Goal: Task Accomplishment & Management: Manage account settings

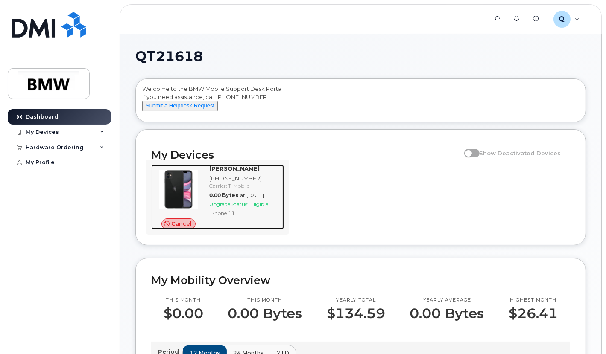
drag, startPoint x: 190, startPoint y: 232, endPoint x: 230, endPoint y: 233, distance: 40.1
click at [190, 228] on span "Cancel" at bounding box center [181, 224] width 20 height 8
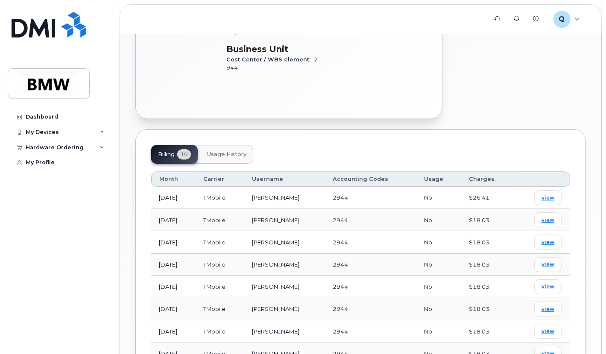
scroll to position [256, 0]
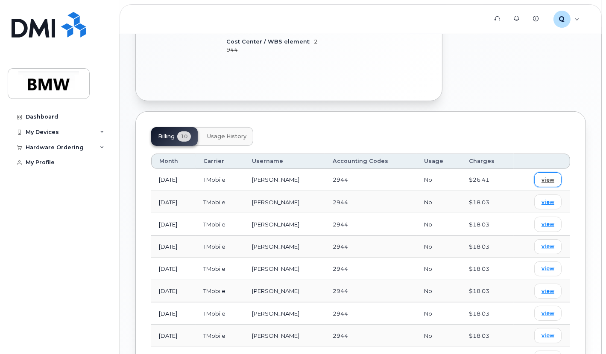
click at [545, 176] on span "view" at bounding box center [547, 180] width 13 height 8
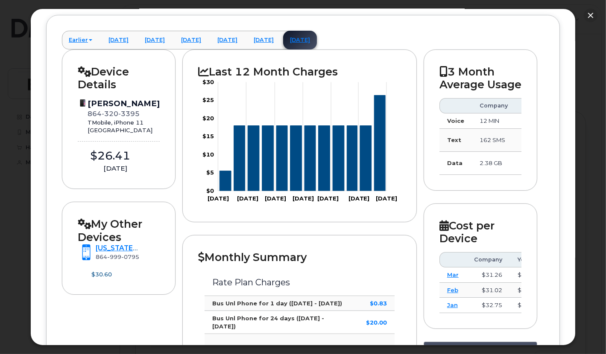
scroll to position [128, 0]
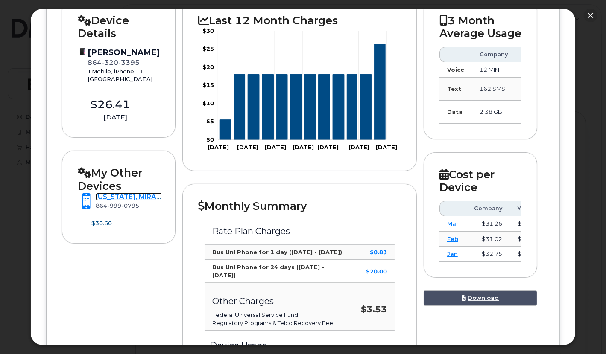
click at [128, 201] on link "COLORADO, MIRANDA" at bounding box center [134, 197] width 76 height 8
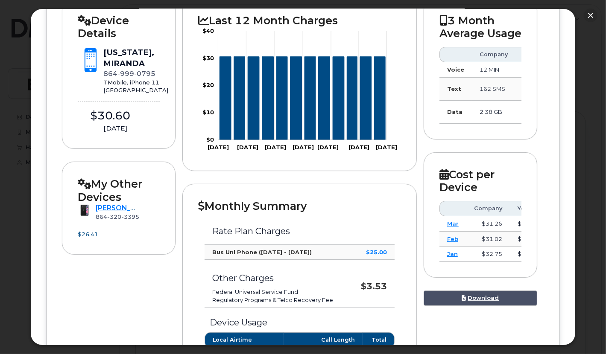
click at [86, 38] on h2 "Device Details" at bounding box center [119, 27] width 82 height 26
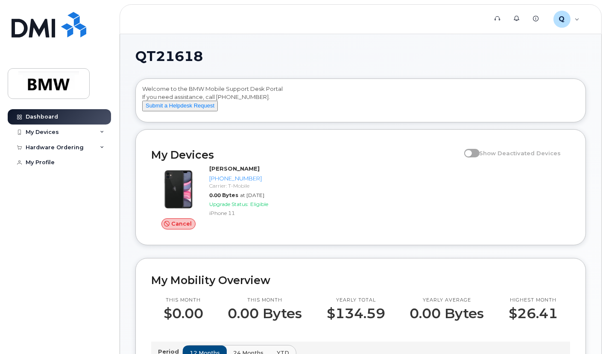
click at [477, 158] on span at bounding box center [471, 153] width 15 height 9
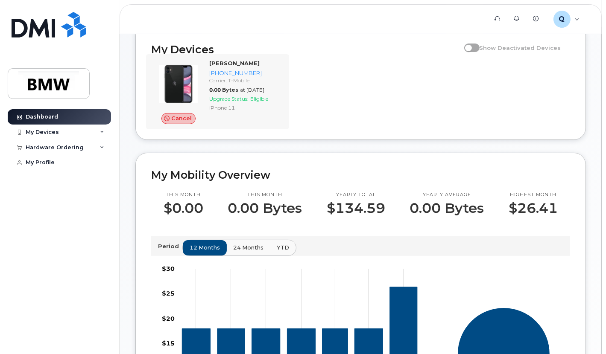
scroll to position [32, 0]
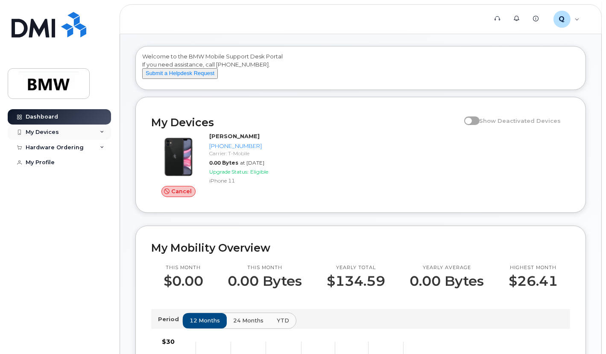
click at [60, 133] on div "My Devices" at bounding box center [59, 132] width 103 height 15
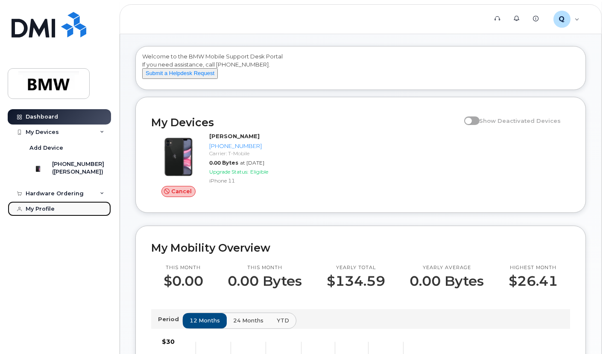
click at [44, 213] on div "My Profile" at bounding box center [40, 209] width 29 height 7
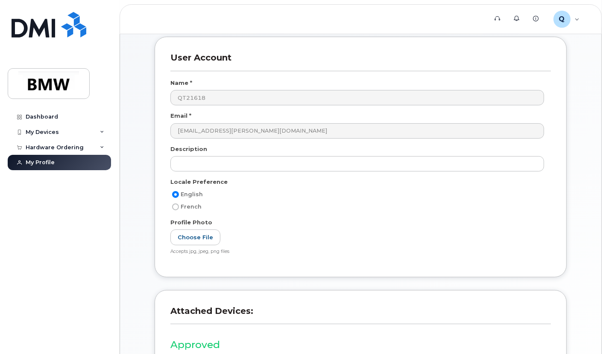
scroll to position [42, 0]
